Goal: Task Accomplishment & Management: Complete application form

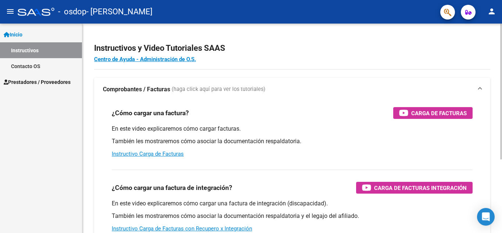
click at [248, 103] on div "¿Cómo cargar una factura? Carga de Facturas En este video explicaremos cómo car…" at bounding box center [292, 132] width 378 height 62
click at [21, 35] on span "Inicio" at bounding box center [13, 34] width 19 height 8
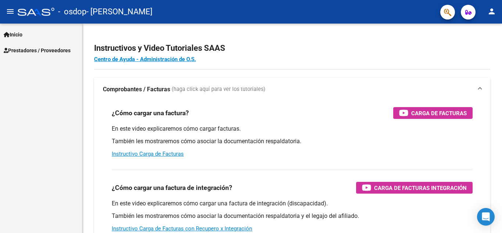
click at [30, 53] on span "Prestadores / Proveedores" at bounding box center [37, 50] width 67 height 8
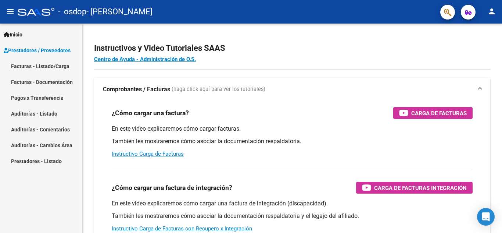
click at [20, 65] on link "Facturas - Listado/Carga" at bounding box center [41, 66] width 82 height 16
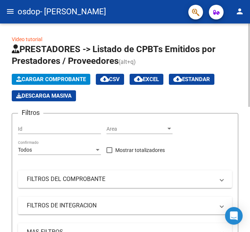
click at [63, 78] on span "Cargar Comprobante" at bounding box center [51, 79] width 70 height 7
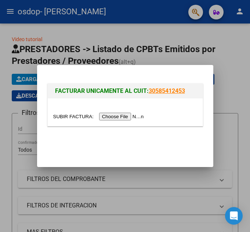
click at [132, 116] on input "file" at bounding box center [99, 117] width 93 height 8
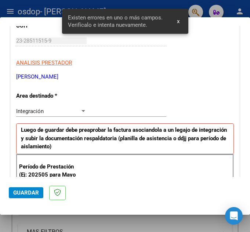
scroll to position [105, 0]
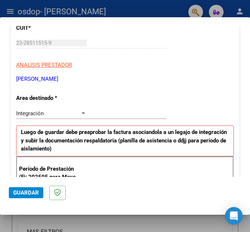
click at [75, 113] on div "Integración" at bounding box center [48, 113] width 64 height 7
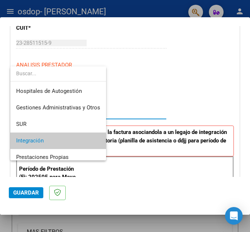
scroll to position [28, 0]
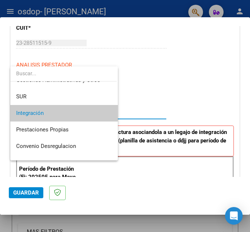
click at [46, 114] on span "Integración" at bounding box center [64, 113] width 96 height 17
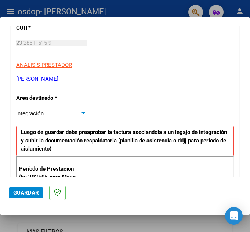
click at [112, 112] on div "Integración Seleccionar Area" at bounding box center [91, 113] width 150 height 11
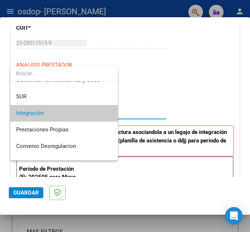
click at [104, 112] on span "Integración" at bounding box center [64, 113] width 96 height 17
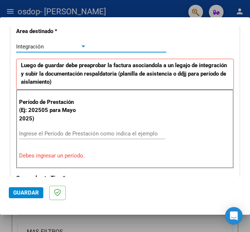
scroll to position [184, 0]
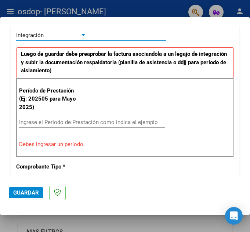
click at [72, 124] on input "Ingrese el Período de Prestación como indica el ejemplo" at bounding box center [53, 122] width 69 height 7
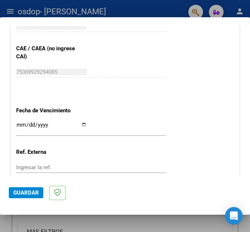
scroll to position [478, 0]
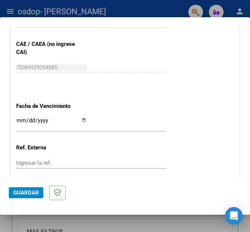
type input "202508"
click at [80, 120] on input "Ingresar la fecha" at bounding box center [51, 124] width 71 height 12
type input "[DATE]"
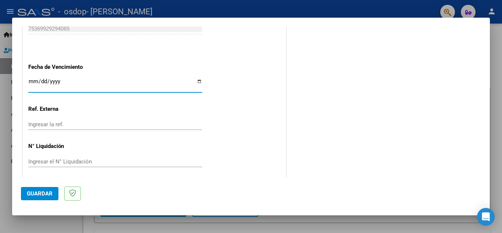
scroll to position [496, 0]
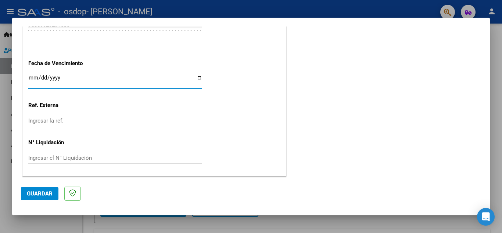
click at [39, 195] on span "Guardar" at bounding box center [40, 193] width 26 height 7
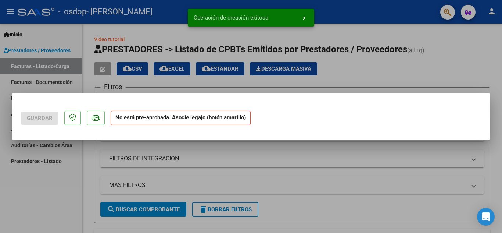
scroll to position [0, 0]
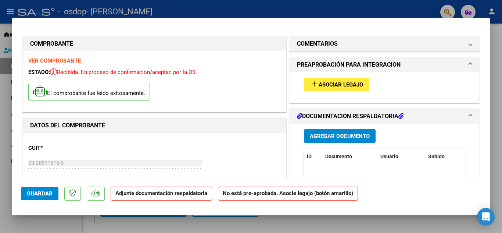
click at [152, 192] on strong "Adjunte documentación respaldatoria" at bounding box center [161, 193] width 92 height 7
click at [337, 83] on span "Asociar Legajo" at bounding box center [340, 84] width 44 height 7
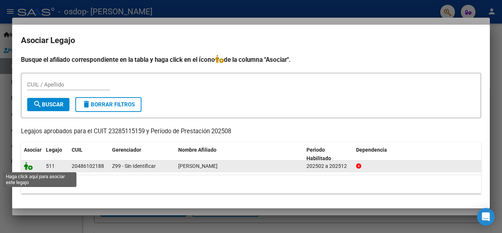
click at [28, 166] on icon at bounding box center [28, 166] width 9 height 8
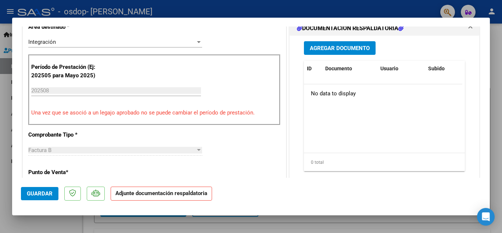
scroll to position [147, 0]
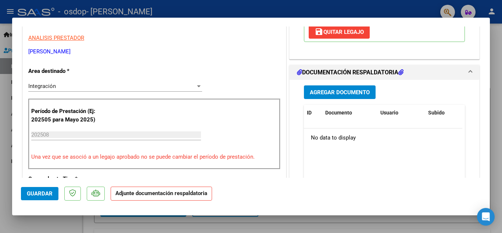
click at [336, 95] on span "Agregar Documento" at bounding box center [340, 92] width 60 height 7
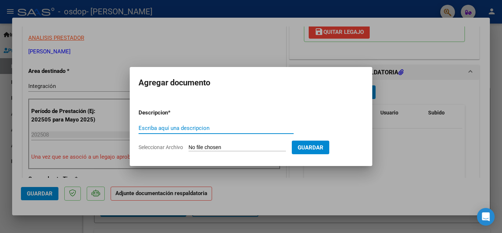
click at [164, 129] on input "Escriba aquí una descripcion" at bounding box center [215, 128] width 155 height 7
click at [164, 128] on input "Escriba aquí una descripcion" at bounding box center [215, 128] width 155 height 7
type input "planilla asistencia agosto"
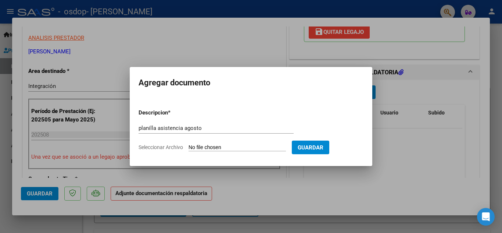
click at [210, 148] on input "Seleccionar Archivo" at bounding box center [236, 147] width 97 height 7
type input "C:\fakepath\[PERSON_NAME] CERAL.pdf"
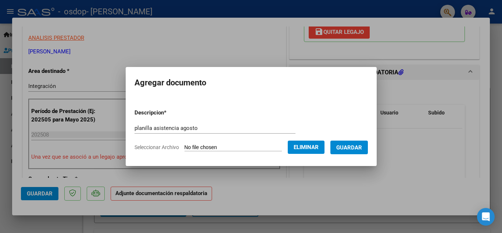
click at [354, 148] on span "Guardar" at bounding box center [349, 147] width 26 height 7
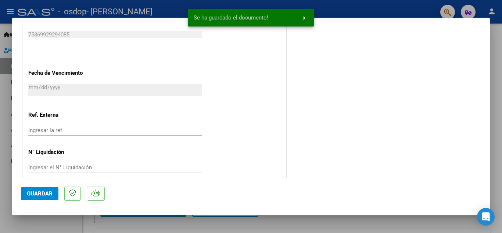
scroll to position [507, 0]
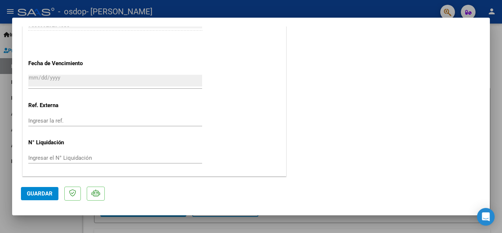
click at [37, 192] on span "Guardar" at bounding box center [40, 193] width 26 height 7
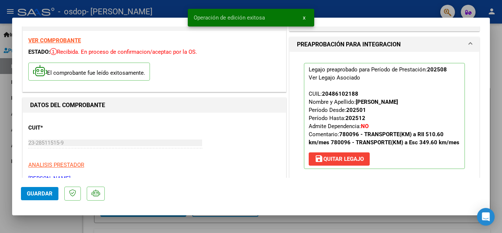
scroll to position [0, 0]
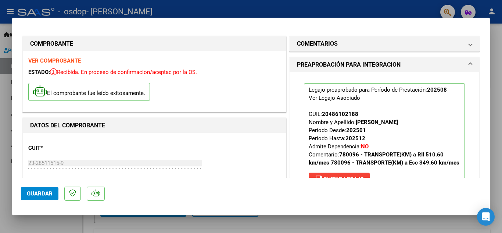
click at [43, 194] on span "Guardar" at bounding box center [40, 193] width 26 height 7
click at [278, 11] on div at bounding box center [251, 116] width 502 height 233
type input "$ 0,00"
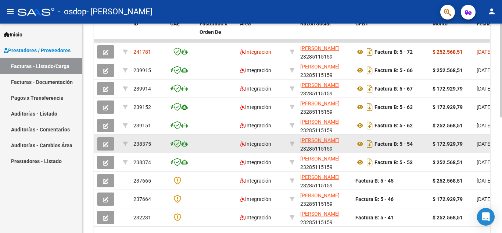
scroll to position [257, 0]
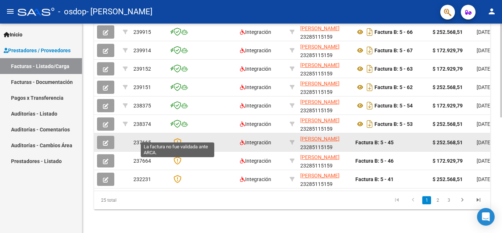
click at [176, 138] on icon at bounding box center [177, 142] width 8 height 8
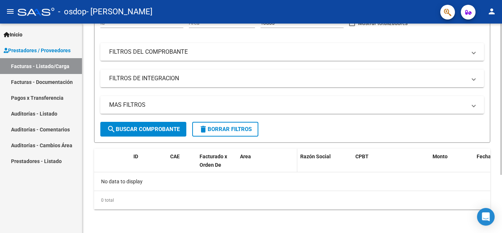
scroll to position [0, 0]
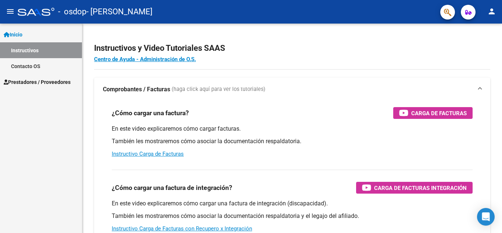
click at [32, 77] on link "Prestadores / Proveedores" at bounding box center [41, 82] width 82 height 16
click at [47, 81] on span "Prestadores / Proveedores" at bounding box center [37, 82] width 67 height 8
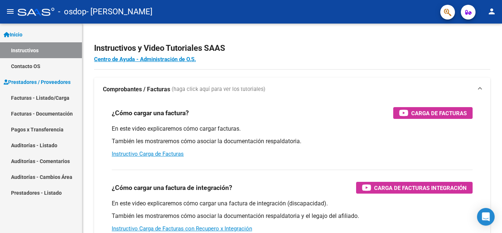
click at [47, 96] on link "Facturas - Listado/Carga" at bounding box center [41, 98] width 82 height 16
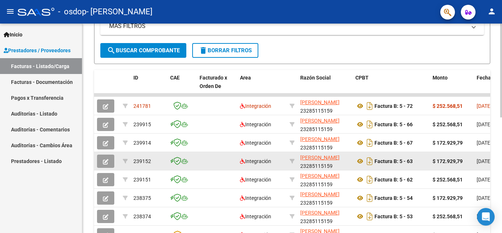
scroll to position [35, 0]
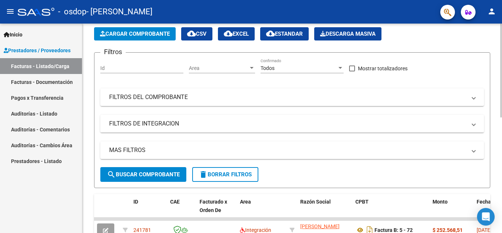
click at [136, 35] on span "Cargar Comprobante" at bounding box center [135, 33] width 70 height 7
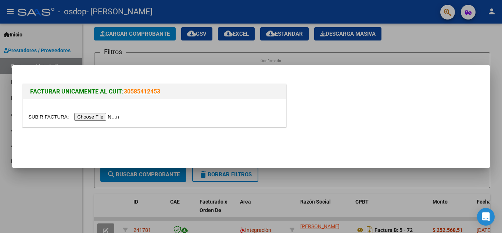
click at [102, 117] on input "file" at bounding box center [74, 117] width 93 height 8
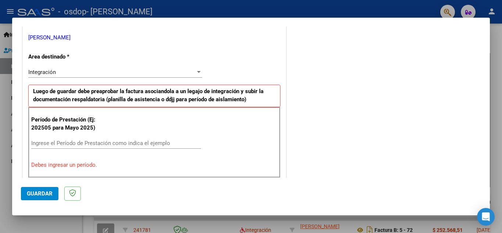
scroll to position [184, 0]
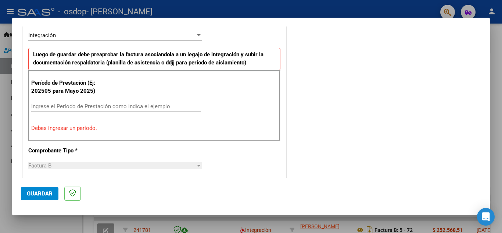
click at [61, 109] on input "Ingrese el Período de Prestación como indica el ejemplo" at bounding box center [116, 106] width 170 height 7
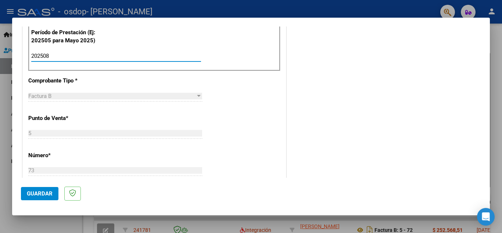
scroll to position [257, 0]
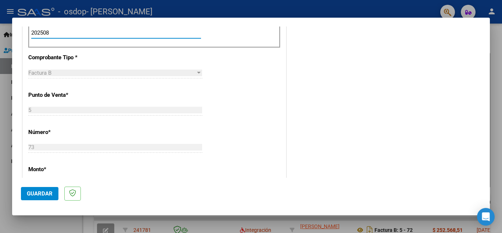
type input "202508"
click at [151, 75] on div "Factura B" at bounding box center [111, 72] width 167 height 7
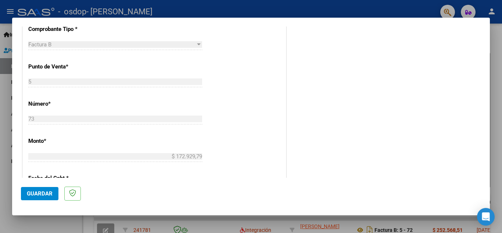
scroll to position [294, 0]
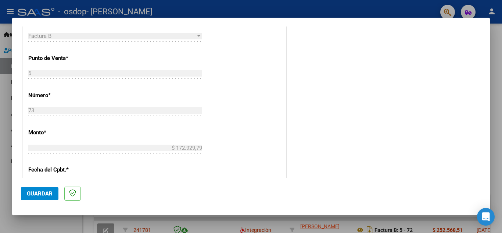
click at [44, 114] on div "73 Ingresar el Nro." at bounding box center [115, 110] width 174 height 11
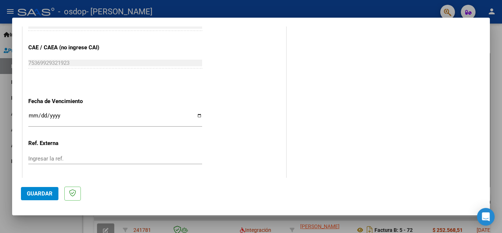
scroll to position [478, 0]
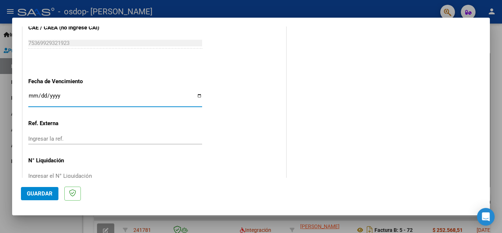
click at [198, 95] on input "Ingresar la fecha" at bounding box center [115, 99] width 174 height 12
type input "[DATE]"
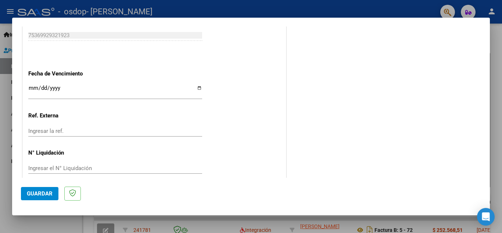
scroll to position [496, 0]
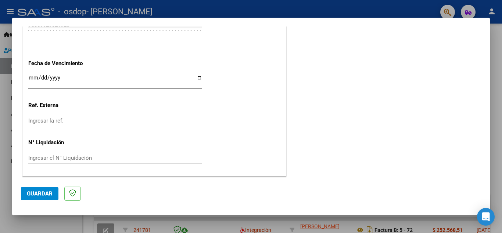
click at [37, 195] on span "Guardar" at bounding box center [40, 193] width 26 height 7
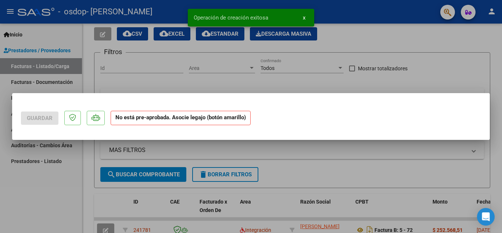
scroll to position [0, 0]
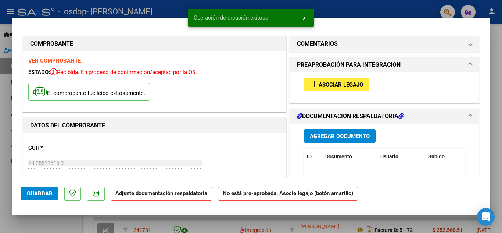
click at [343, 84] on span "Asociar Legajo" at bounding box center [340, 84] width 44 height 7
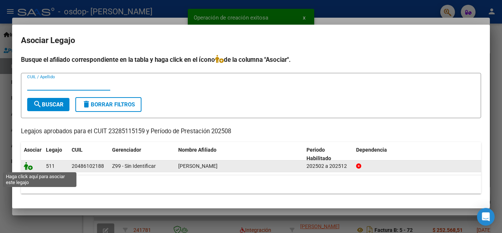
click at [30, 167] on icon at bounding box center [28, 166] width 9 height 8
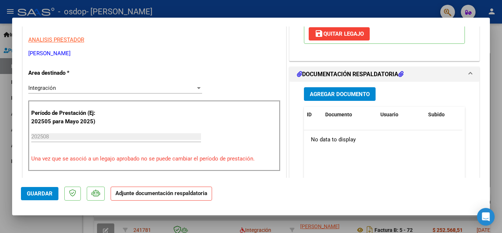
scroll to position [147, 0]
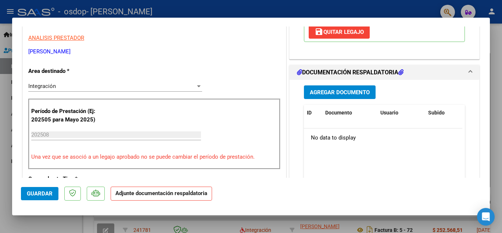
click at [341, 91] on span "Agregar Documento" at bounding box center [340, 92] width 60 height 7
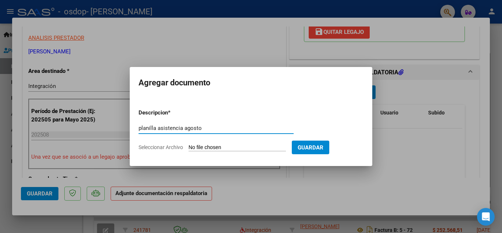
type input "planilla asistencia agosto"
click at [211, 147] on input "Seleccionar Archivo" at bounding box center [236, 147] width 97 height 7
type input "C:\fakepath\[PERSON_NAME] ESC.pdf"
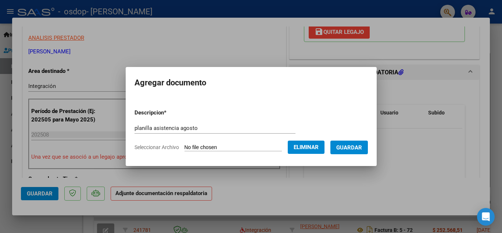
click at [362, 148] on span "Guardar" at bounding box center [349, 147] width 26 height 7
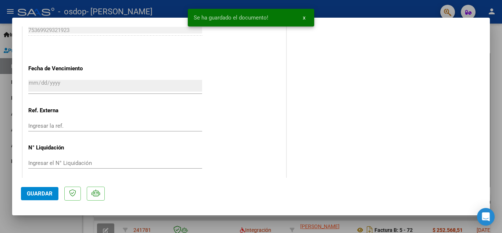
scroll to position [507, 0]
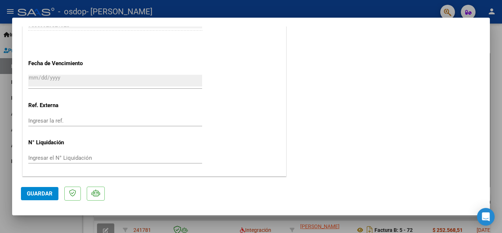
click at [37, 194] on span "Guardar" at bounding box center [40, 193] width 26 height 7
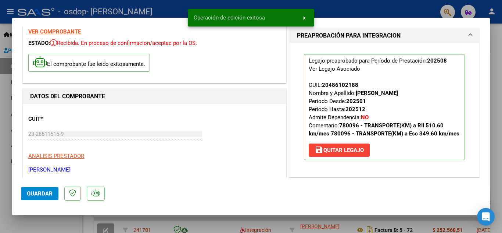
scroll to position [0, 0]
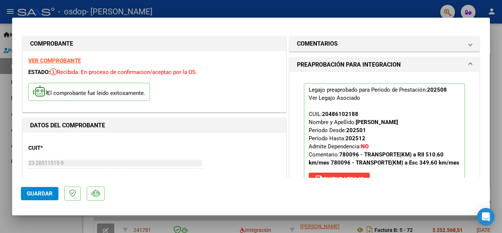
click at [255, 10] on div at bounding box center [251, 116] width 502 height 233
type input "$ 0,00"
